Goal: Information Seeking & Learning: Learn about a topic

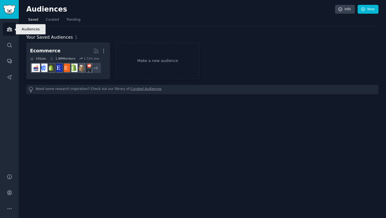
click at [5, 27] on link "Audiences" at bounding box center [9, 29] width 13 height 13
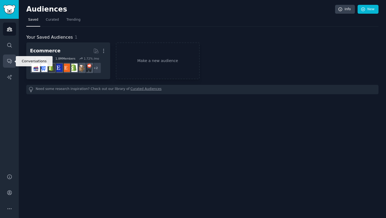
click at [9, 61] on icon "Sidebar" at bounding box center [10, 61] width 6 height 6
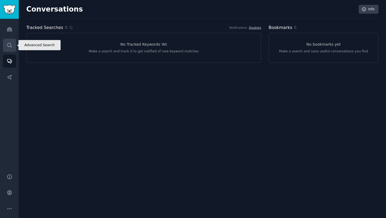
click at [7, 39] on link "Search" at bounding box center [9, 45] width 13 height 13
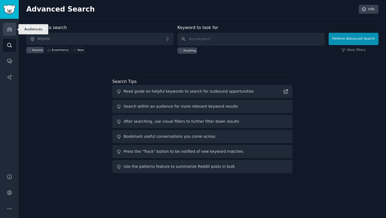
click at [9, 30] on icon "Sidebar" at bounding box center [10, 29] width 6 height 6
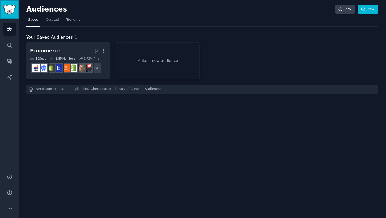
click at [6, 9] on img "Sidebar" at bounding box center [9, 9] width 12 height 9
click at [7, 9] on img "Sidebar" at bounding box center [9, 9] width 12 height 9
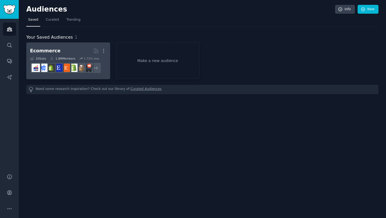
click at [63, 57] on div "1.8M Members" at bounding box center [62, 59] width 25 height 4
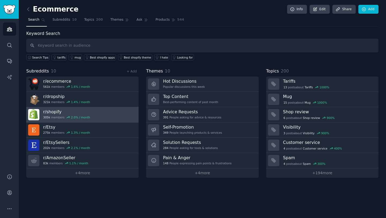
click at [102, 111] on link "r/ shopify 305k members 2.0 % / month" at bounding box center [82, 114] width 112 height 15
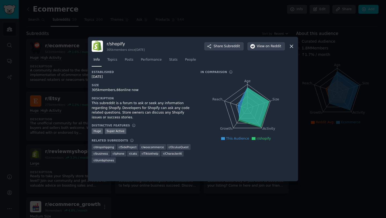
click at [326, 97] on div at bounding box center [193, 109] width 386 height 218
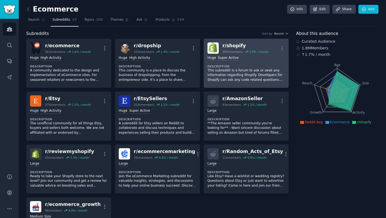
click at [244, 76] on p "This subreddit is a forum to ask or seek any information regarding Shopify. Dev…" at bounding box center [245, 75] width 77 height 14
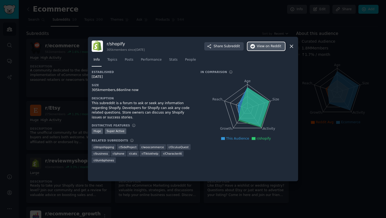
click at [262, 47] on span "View on Reddit" at bounding box center [269, 46] width 24 height 5
click at [228, 15] on div at bounding box center [193, 109] width 386 height 218
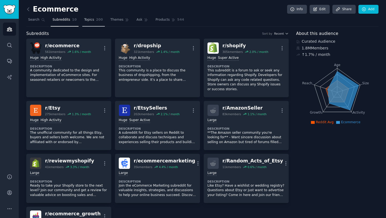
click at [90, 20] on span "Topics" at bounding box center [89, 19] width 10 height 5
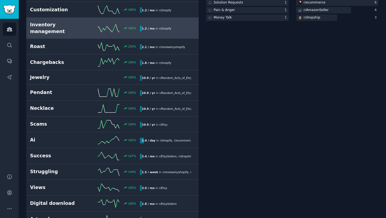
scroll to position [151, 0]
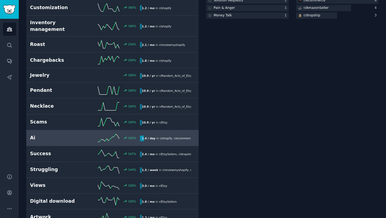
click at [67, 134] on h2 "Ai" at bounding box center [57, 137] width 55 height 7
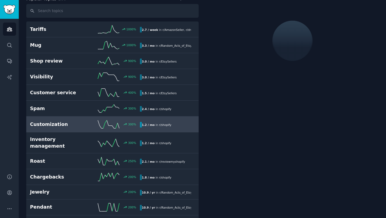
scroll to position [30, 0]
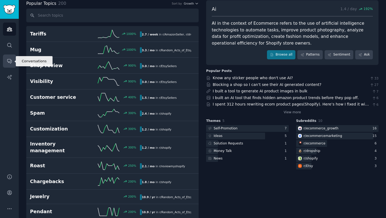
click at [8, 60] on icon "Sidebar" at bounding box center [10, 61] width 6 height 6
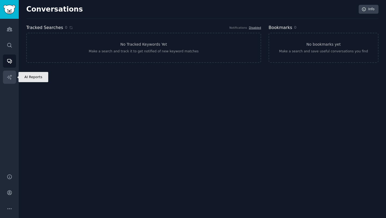
click at [10, 75] on icon "Sidebar" at bounding box center [10, 77] width 6 height 6
